Goal: Task Accomplishment & Management: Complete application form

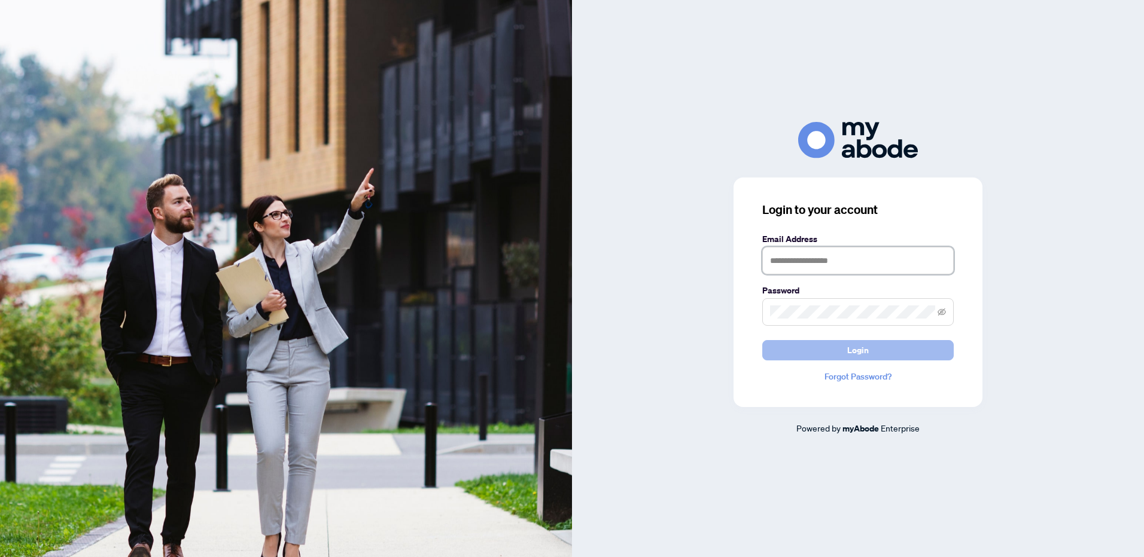
type input "**********"
click at [848, 350] on span "Login" at bounding box center [858, 350] width 22 height 19
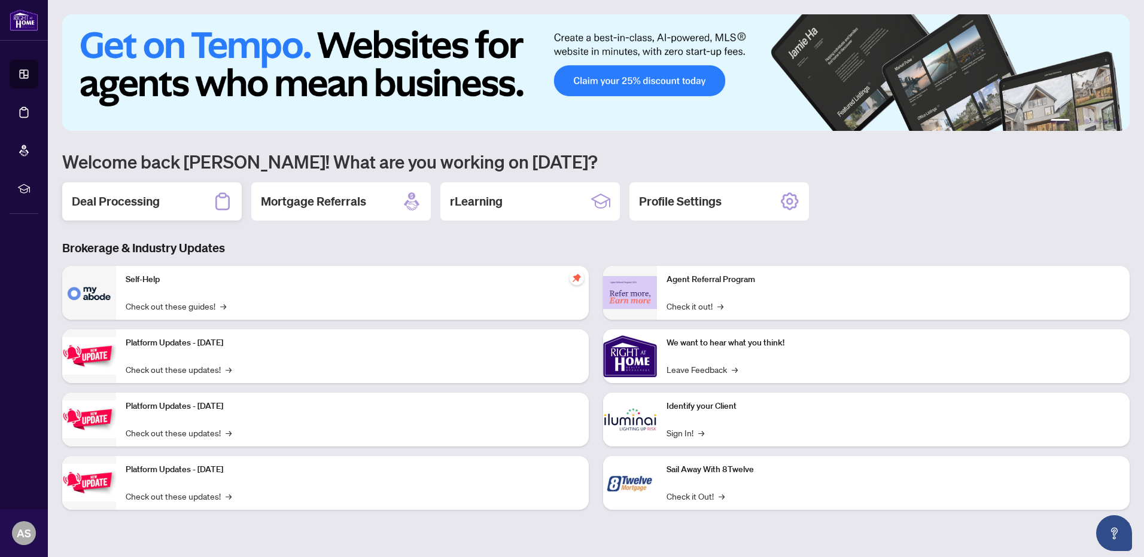
click at [124, 199] on h2 "Deal Processing" at bounding box center [116, 201] width 88 height 17
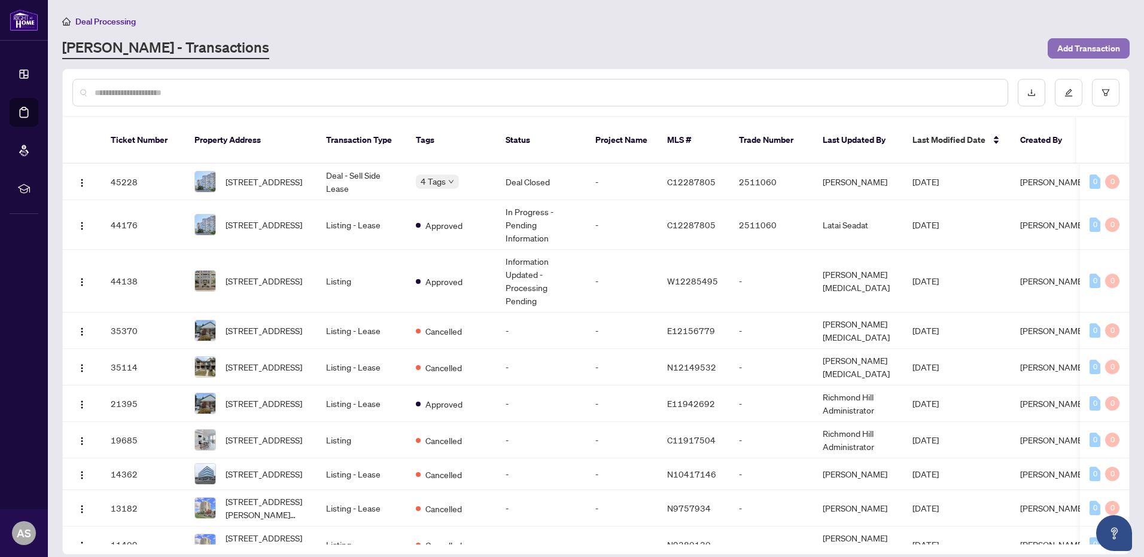
click at [1090, 45] on span "Add Transaction" at bounding box center [1088, 48] width 63 height 19
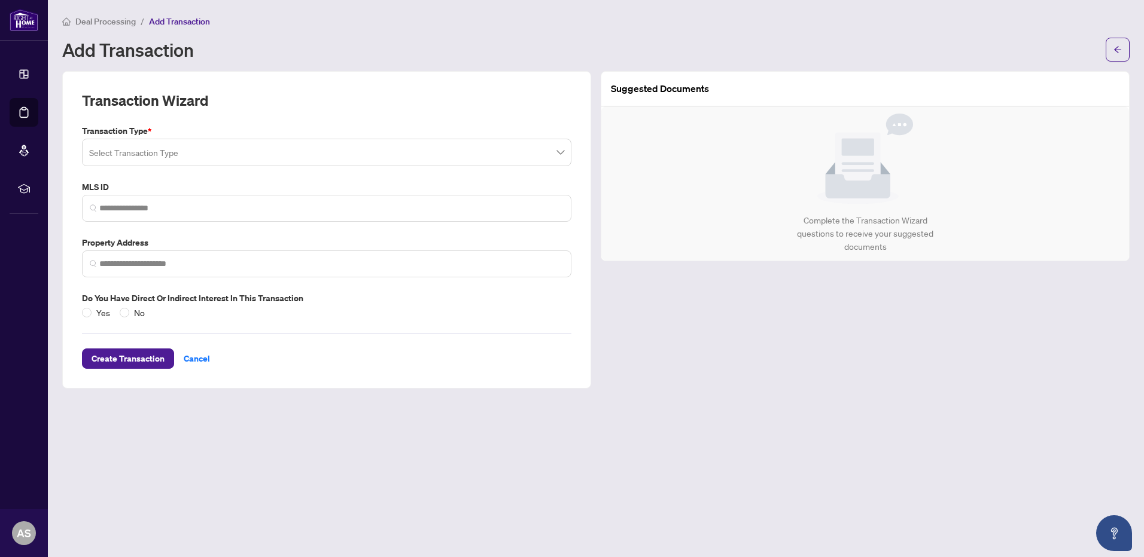
click at [160, 154] on input "search" at bounding box center [321, 154] width 464 height 26
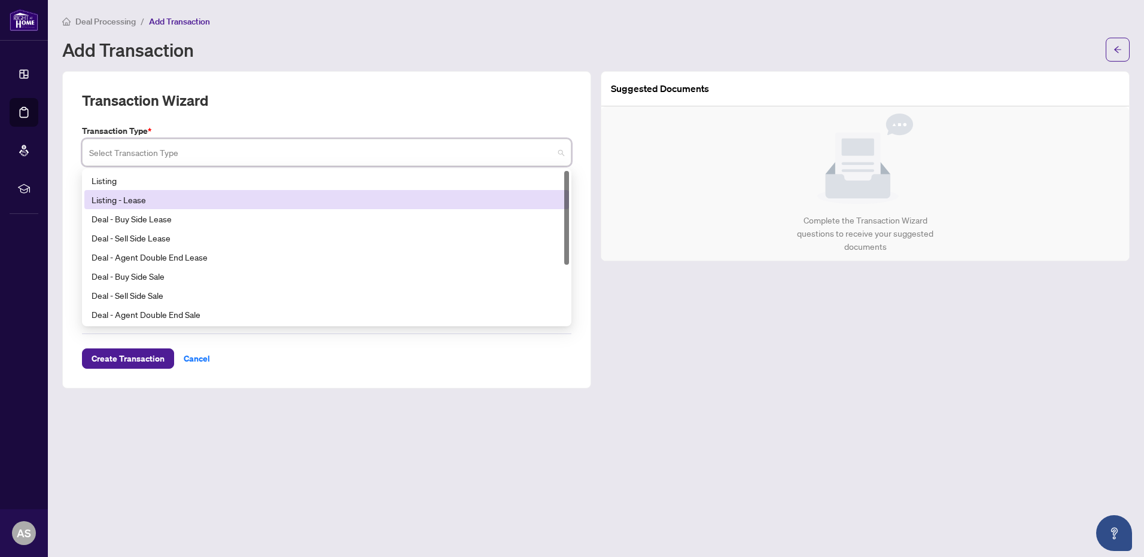
click at [121, 200] on div "Listing - Lease" at bounding box center [327, 199] width 470 height 13
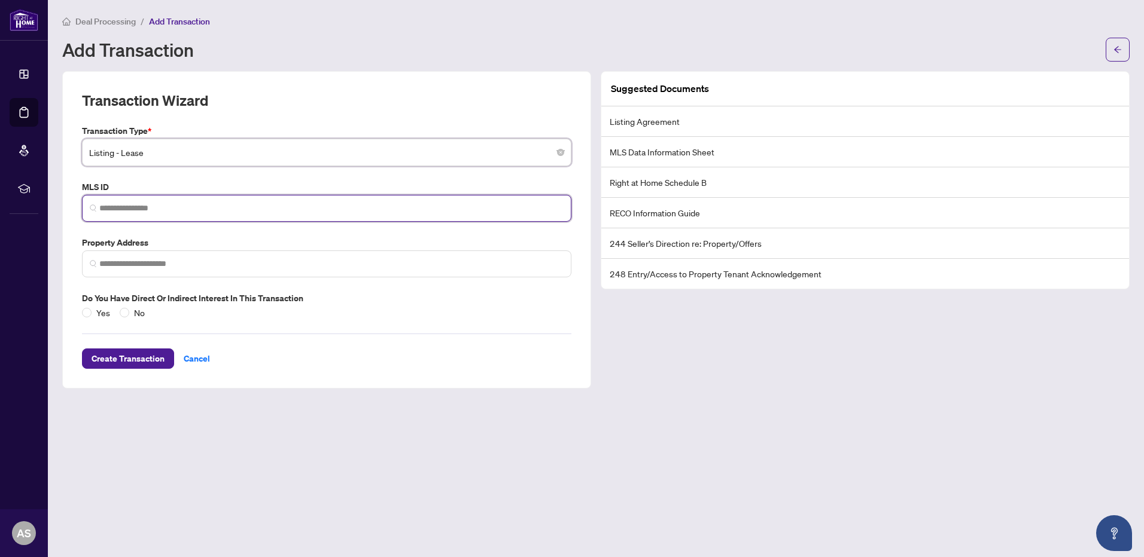
click at [116, 207] on input "search" at bounding box center [331, 208] width 464 height 13
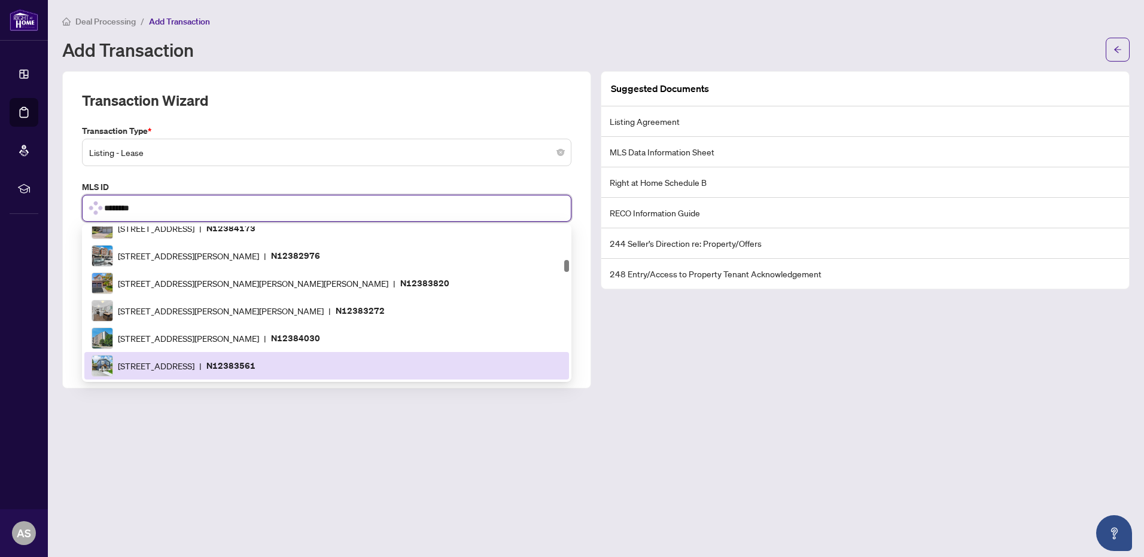
scroll to position [94, 0]
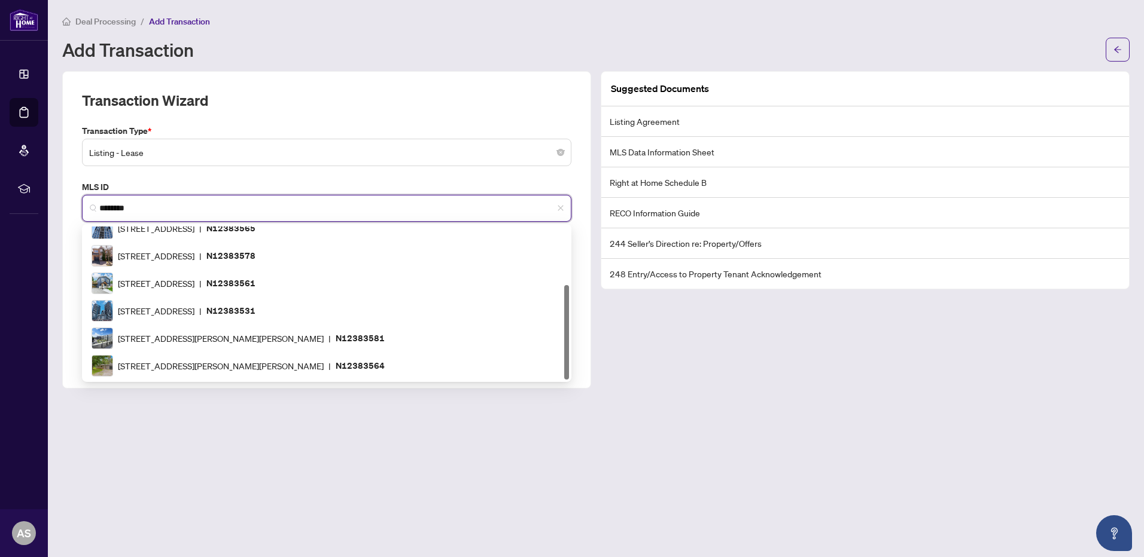
type input "*********"
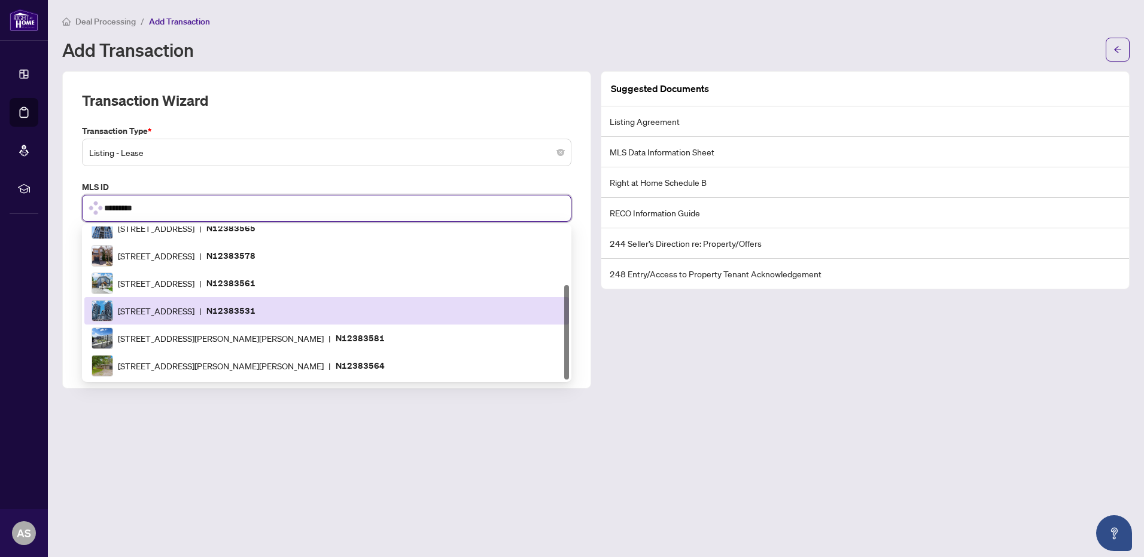
scroll to position [0, 0]
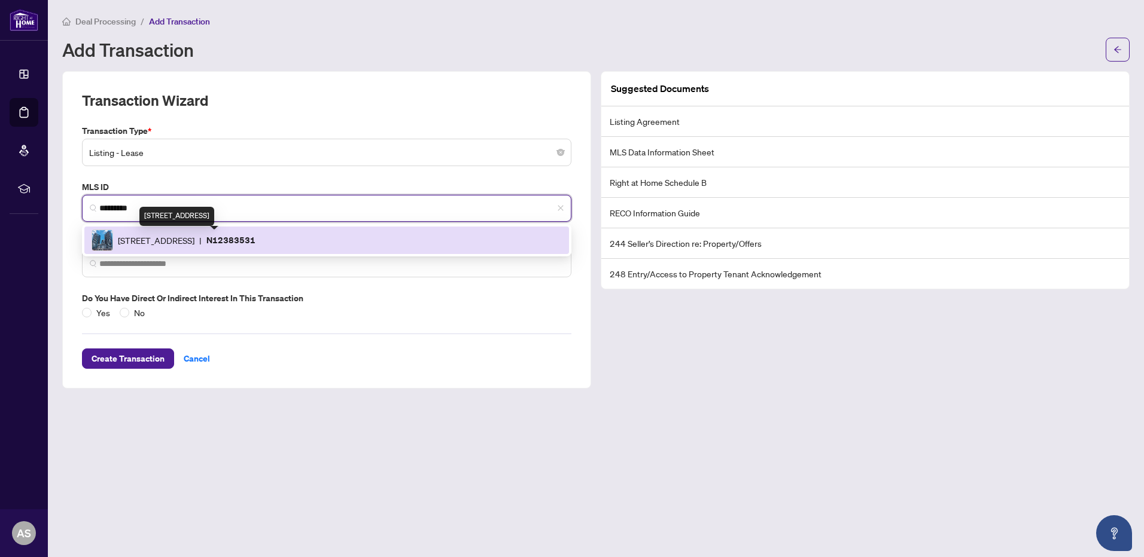
click at [194, 239] on span "7161 Yonge St, Markham, Ontario L3T 0C8, Canada" at bounding box center [156, 240] width 77 height 13
type input "**********"
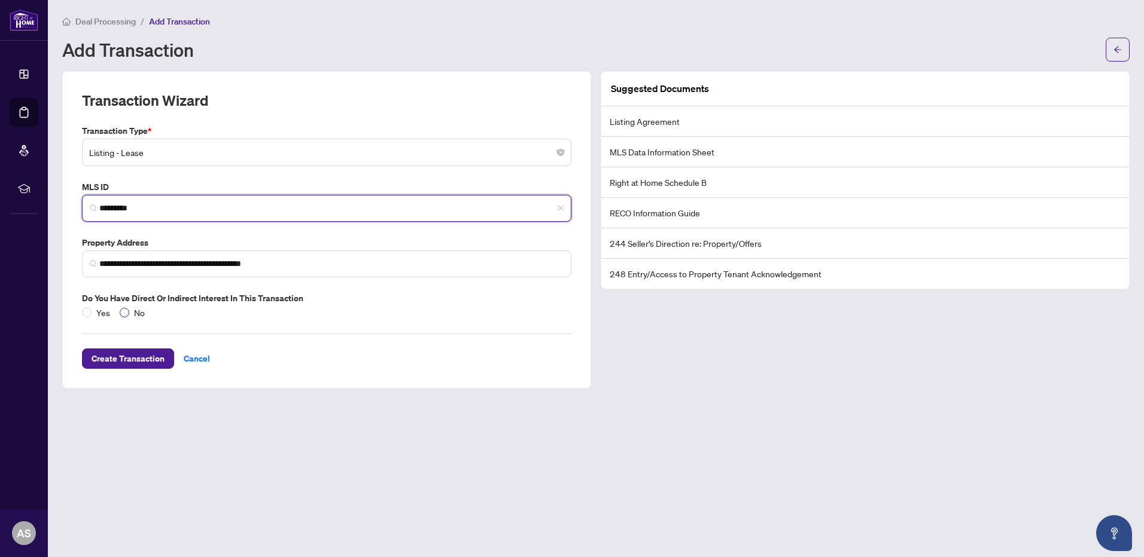
type input "*********"
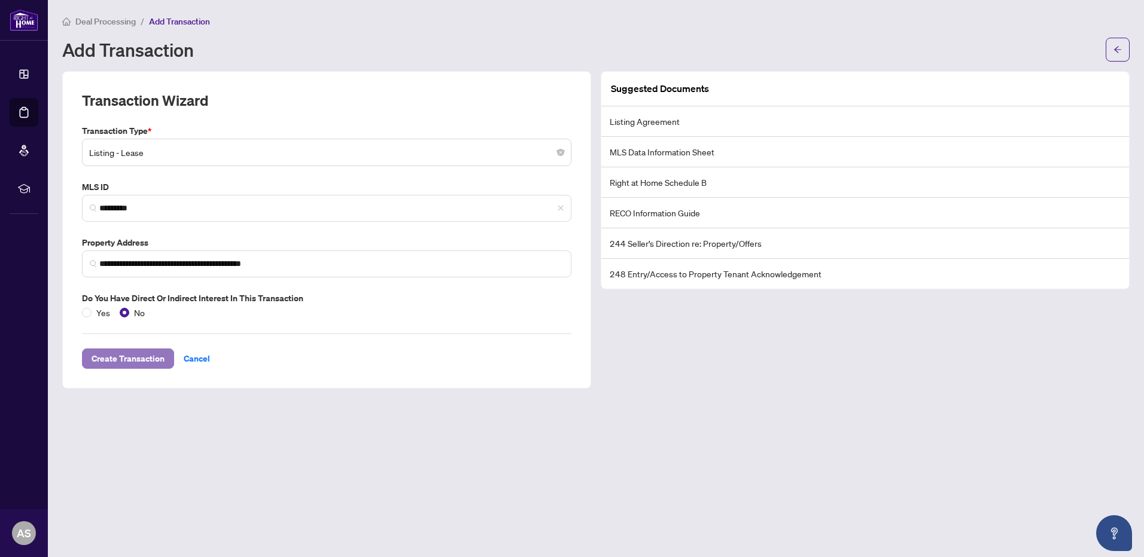
click at [145, 357] on span "Create Transaction" at bounding box center [128, 358] width 73 height 19
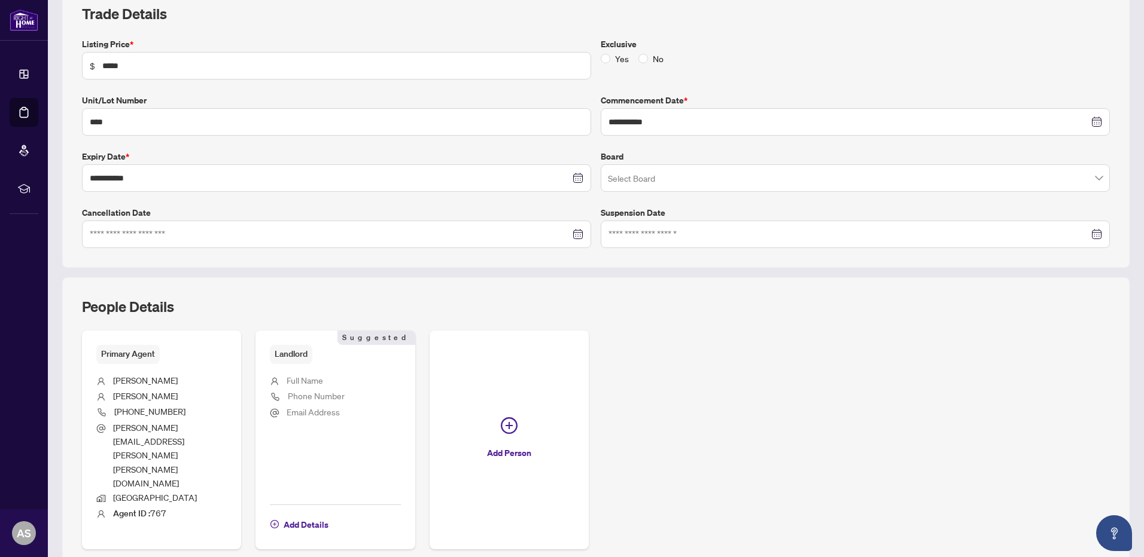
scroll to position [181, 0]
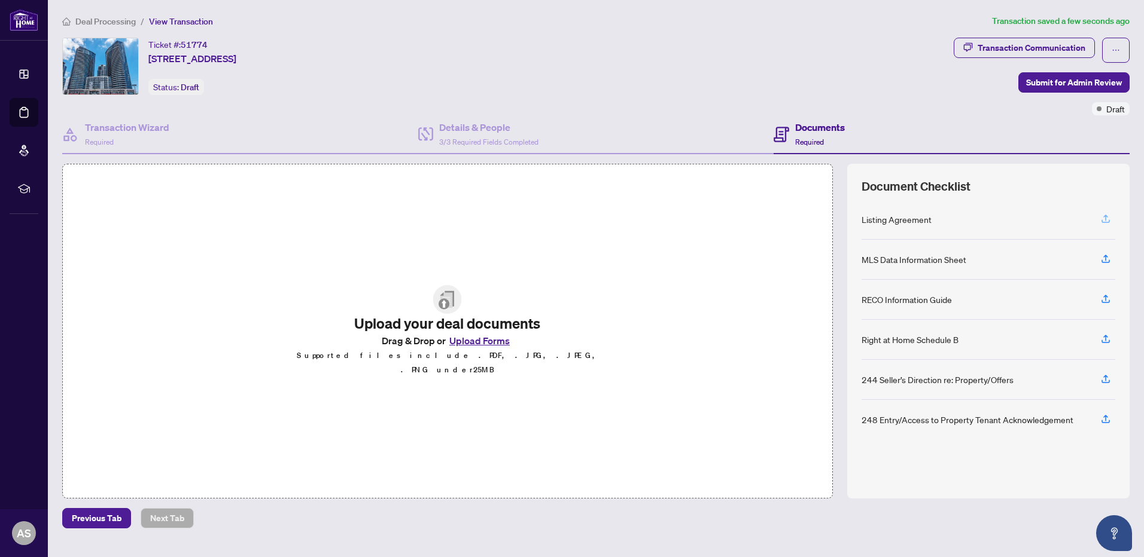
click at [1104, 217] on icon "button" at bounding box center [1105, 218] width 5 height 6
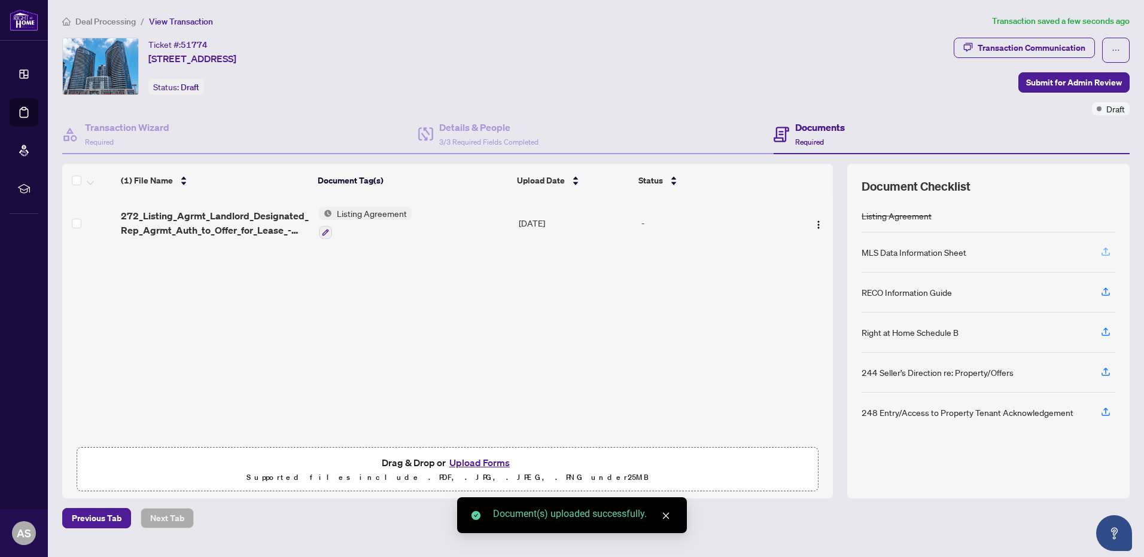
click at [1105, 252] on icon "button" at bounding box center [1105, 251] width 5 height 6
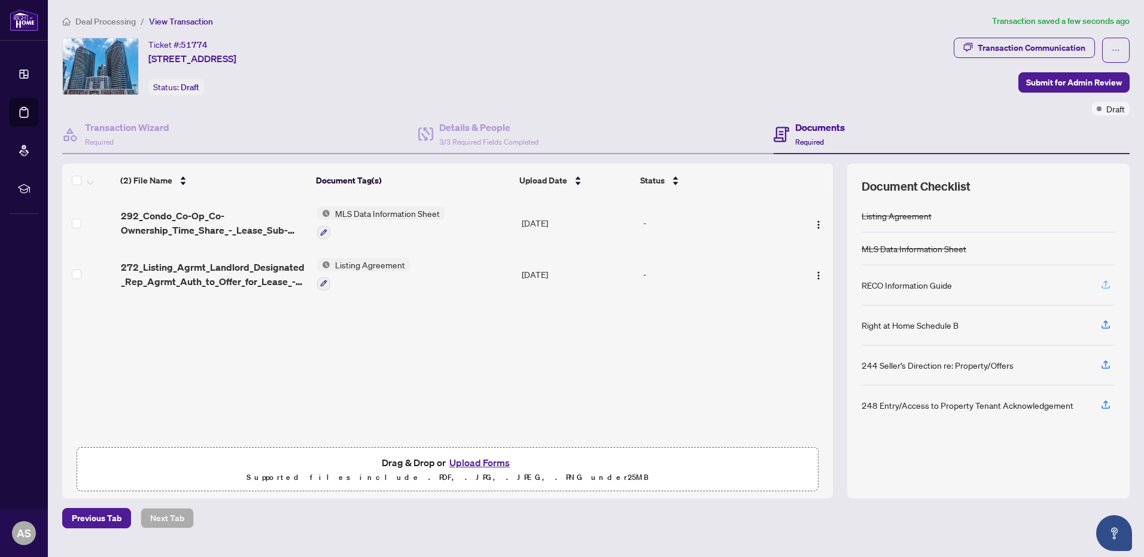
click at [1104, 282] on icon "button" at bounding box center [1105, 284] width 5 height 6
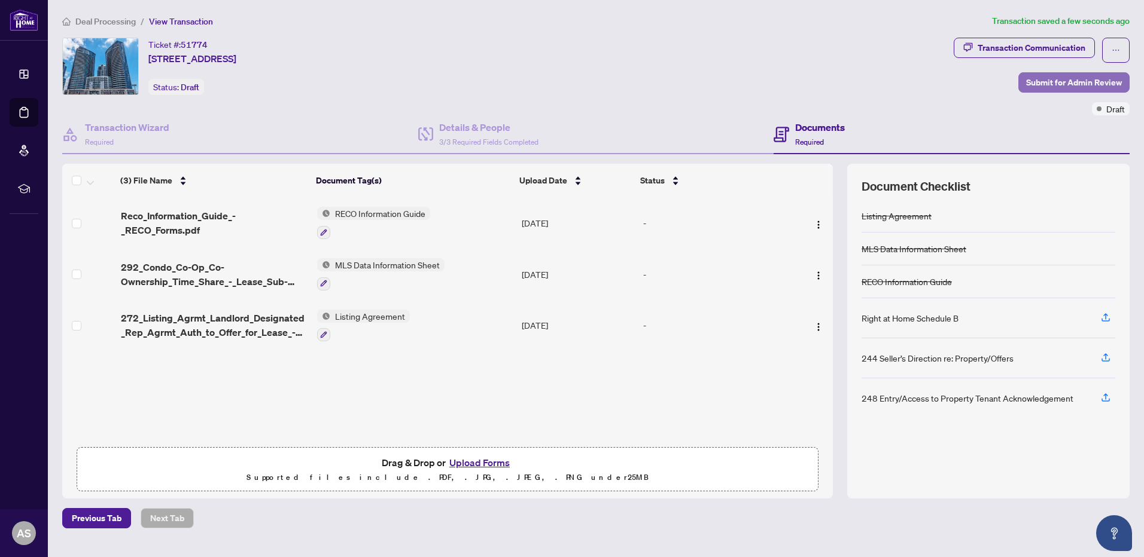
click at [1072, 82] on span "Submit for Admin Review" at bounding box center [1074, 82] width 96 height 19
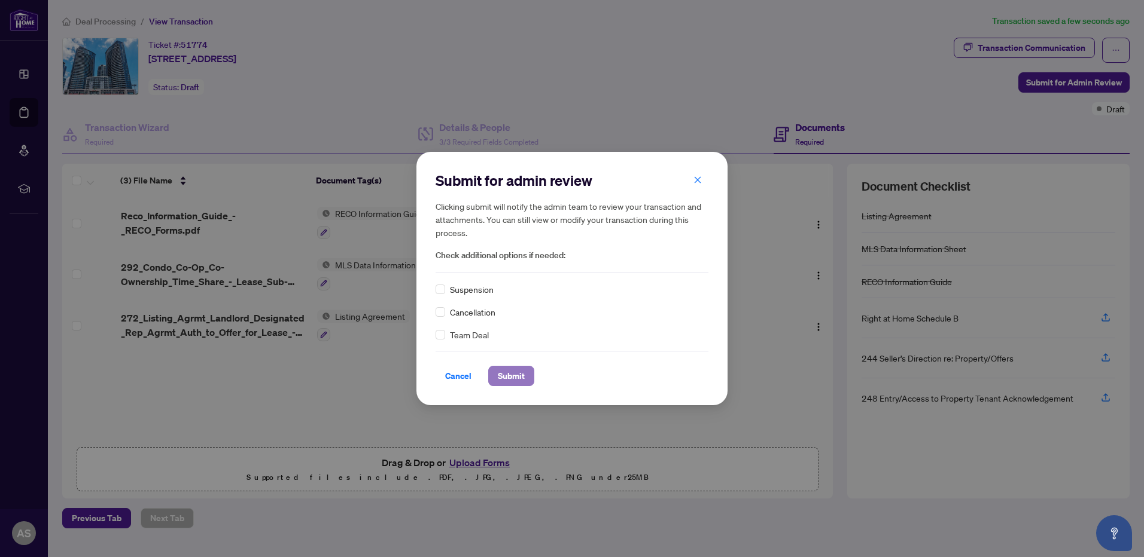
click at [514, 374] on span "Submit" at bounding box center [511, 376] width 27 height 19
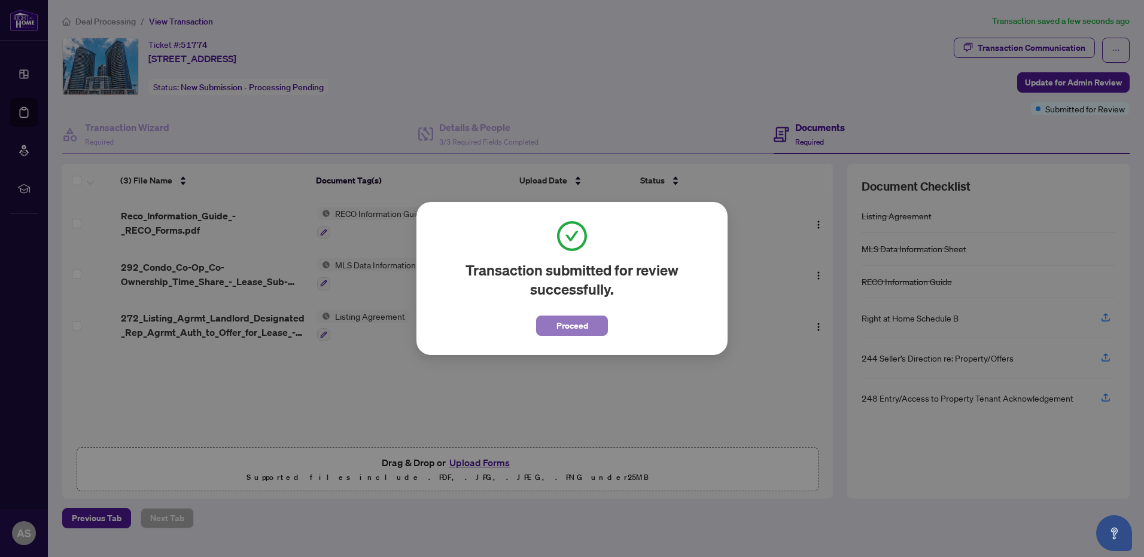
click at [569, 326] on span "Proceed" at bounding box center [572, 325] width 32 height 19
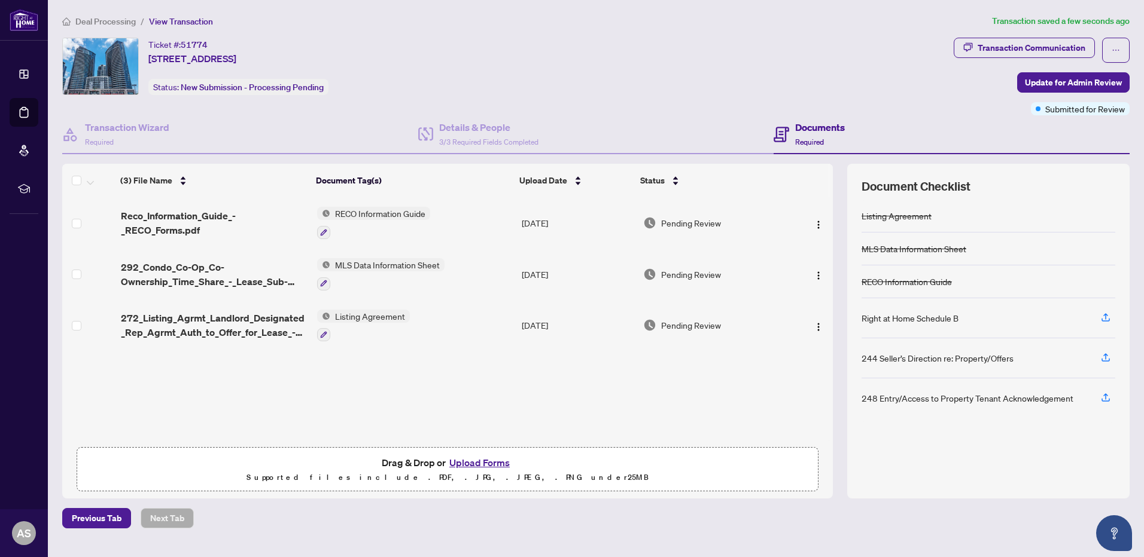
click at [103, 19] on span "Deal Processing" at bounding box center [105, 21] width 60 height 11
